Goal: Information Seeking & Learning: Find specific page/section

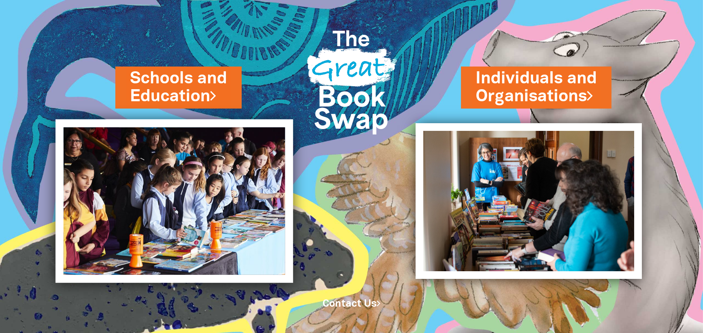
click at [227, 173] on img at bounding box center [175, 202] width 238 height 164
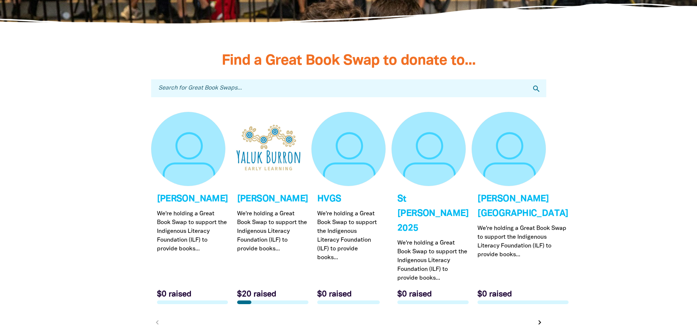
scroll to position [2232, 0]
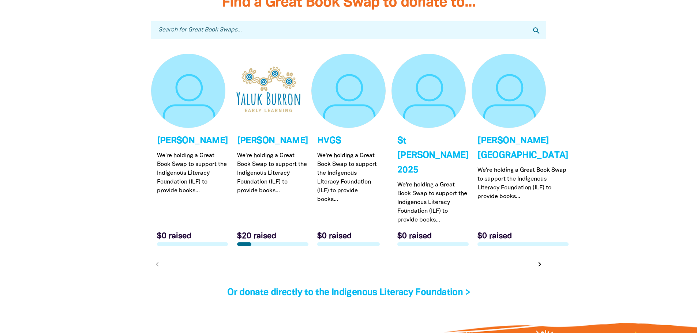
click at [291, 20] on div at bounding box center [348, 17] width 395 height 7
click at [293, 23] on input "Search for Great Book Swaps..." at bounding box center [348, 30] width 395 height 18
type input "village"
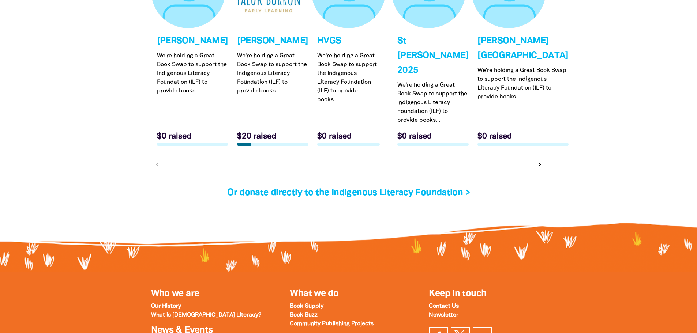
scroll to position [2342, 0]
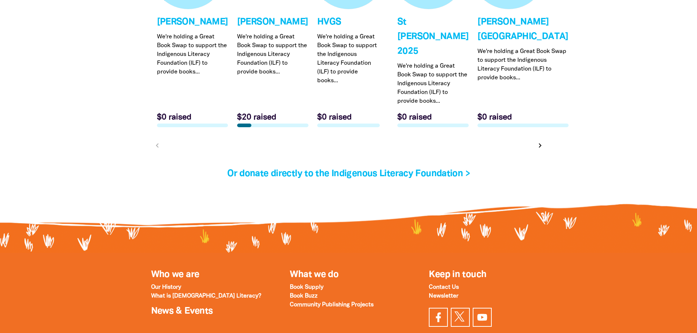
click at [539, 141] on icon "chevron_right" at bounding box center [540, 145] width 9 height 9
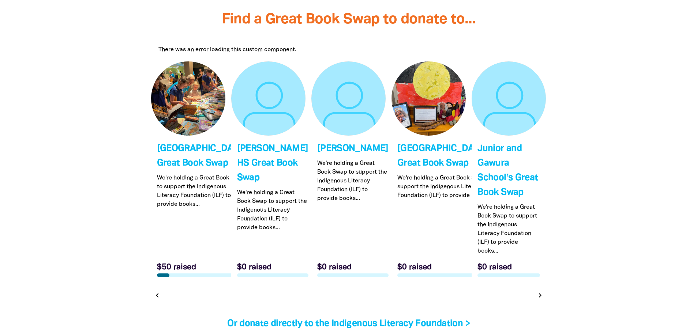
scroll to position [2229, 0]
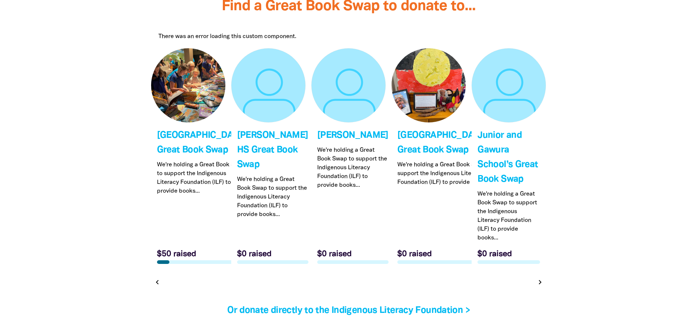
click at [541, 287] on icon "chevron_right" at bounding box center [540, 282] width 9 height 9
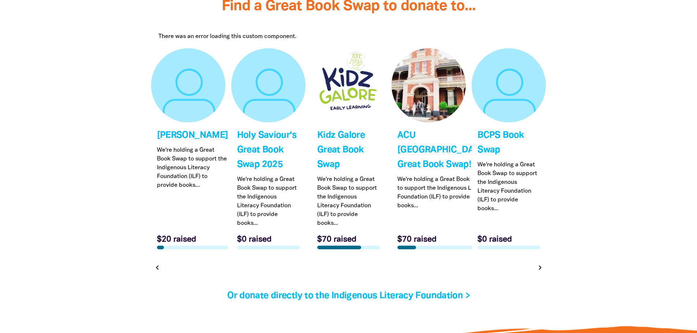
click at [539, 272] on icon "chevron_right" at bounding box center [540, 267] width 9 height 9
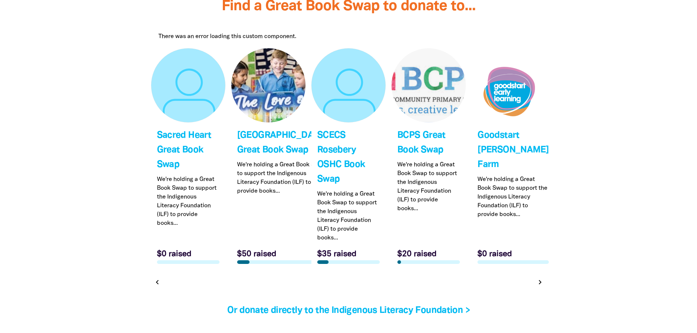
click at [539, 280] on icon "chevron_right" at bounding box center [540, 282] width 9 height 9
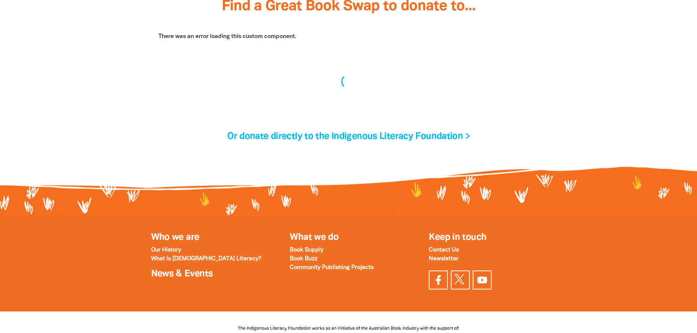
scroll to position [2255, 0]
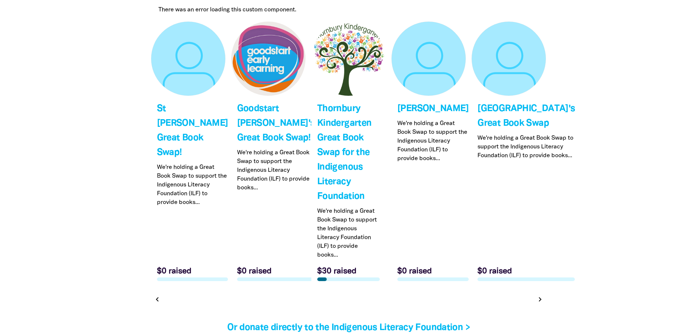
click at [541, 299] on icon "chevron_right" at bounding box center [540, 299] width 9 height 9
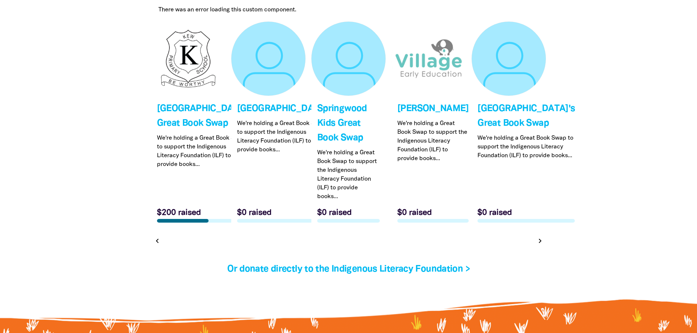
click at [541, 246] on icon "chevron_right" at bounding box center [540, 241] width 9 height 9
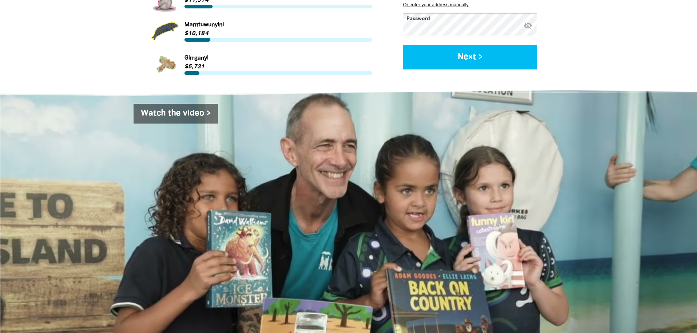
scroll to position [1011, 0]
